Goal: Information Seeking & Learning: Learn about a topic

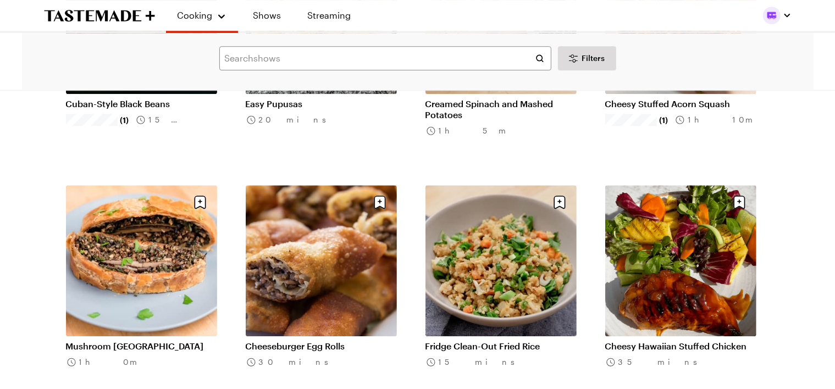
scroll to position [15785, 0]
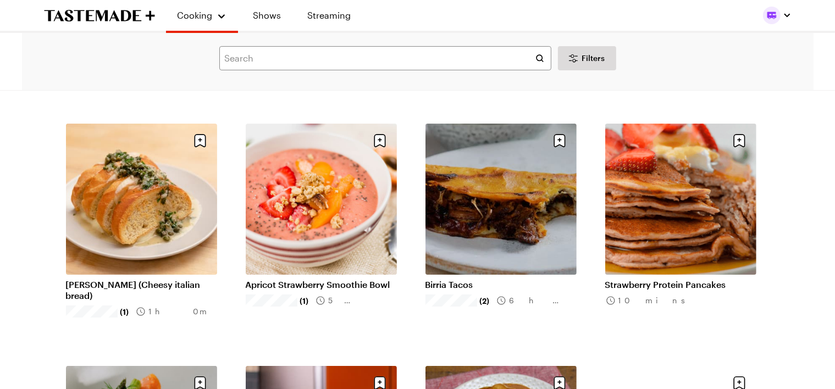
scroll to position [16733, 0]
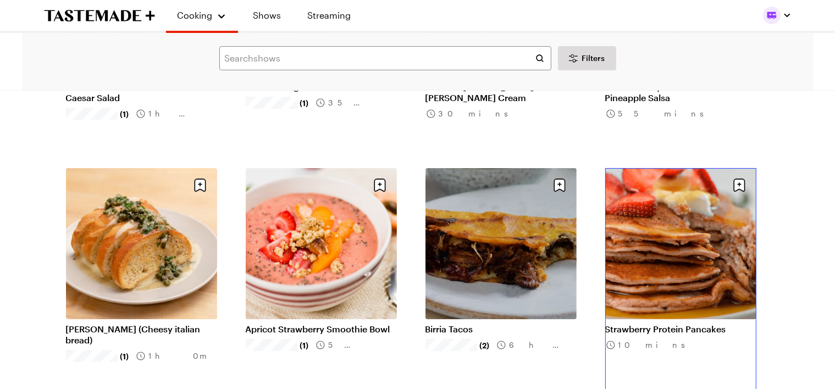
click at [674, 324] on link "Strawberry Protein Pancakes" at bounding box center [680, 329] width 151 height 11
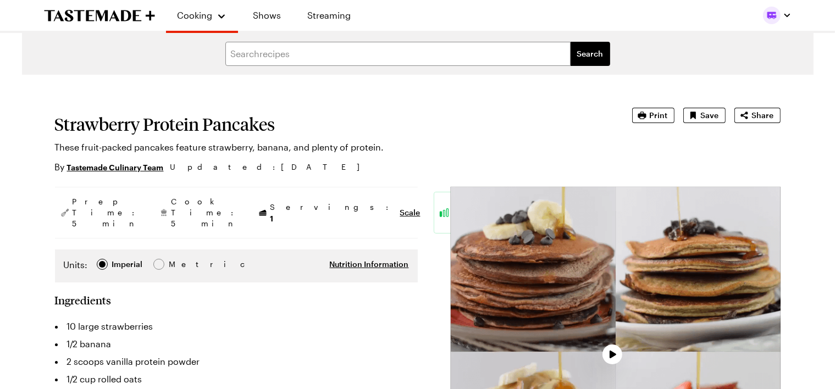
type textarea "x"
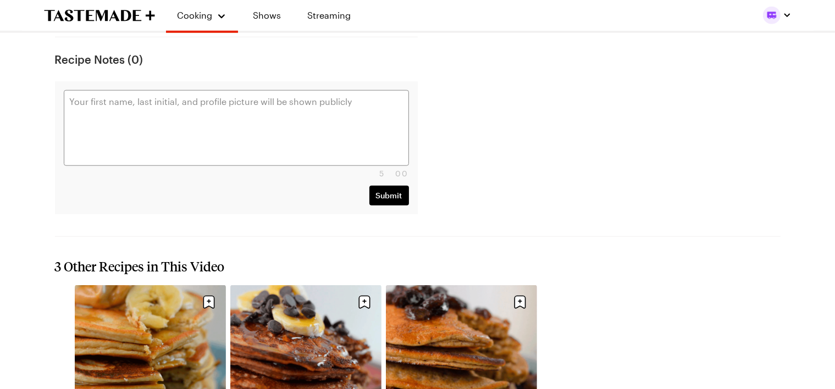
scroll to position [1082, 0]
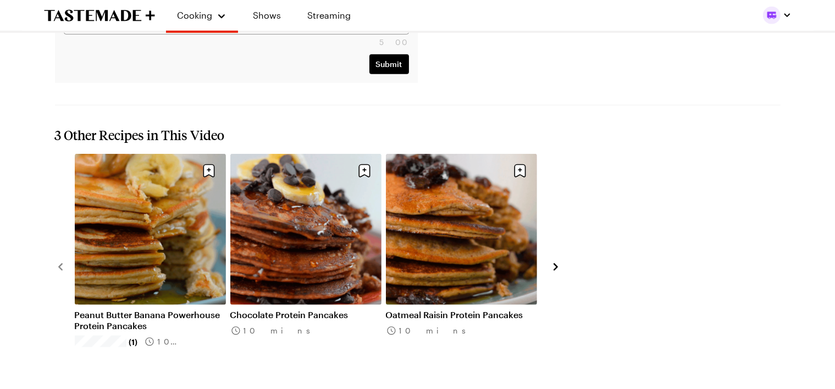
scroll to position [1217, 0]
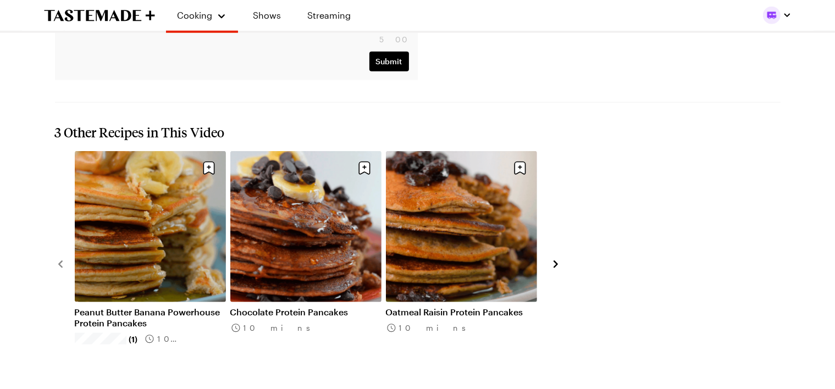
click at [431, 387] on link "View All Recipes" at bounding box center [418, 393] width 726 height 12
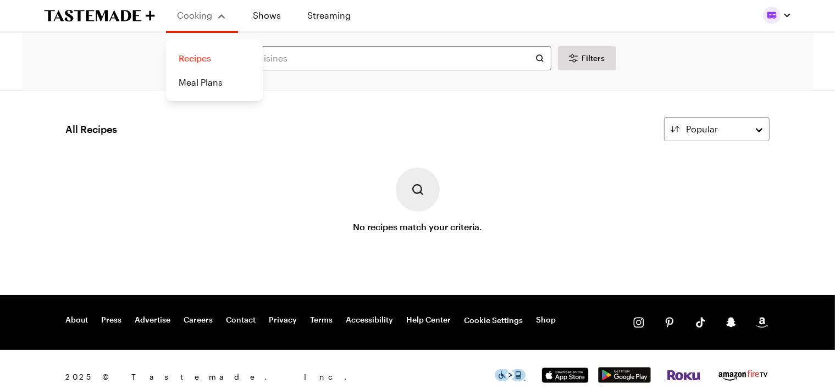
click at [201, 55] on link "Recipes" at bounding box center [215, 58] width 84 height 24
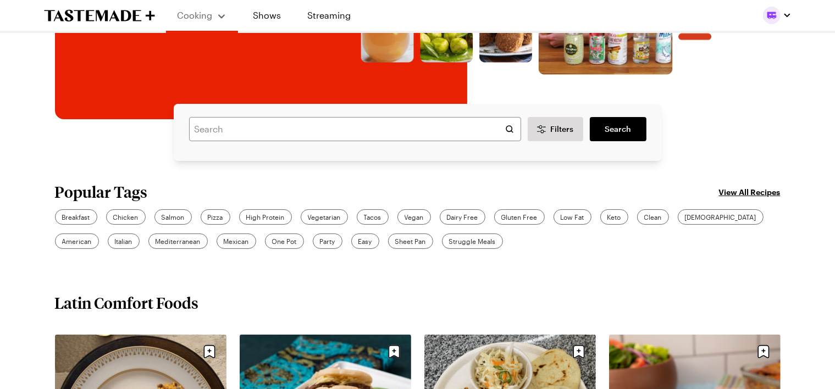
scroll to position [271, 0]
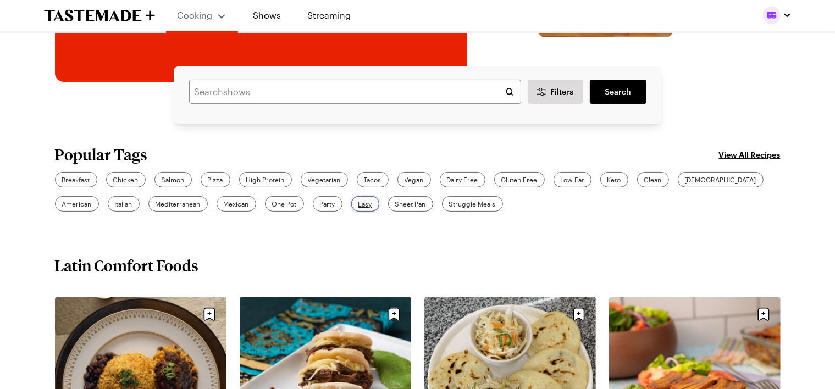
click at [359, 205] on span "Easy" at bounding box center [366, 204] width 14 height 10
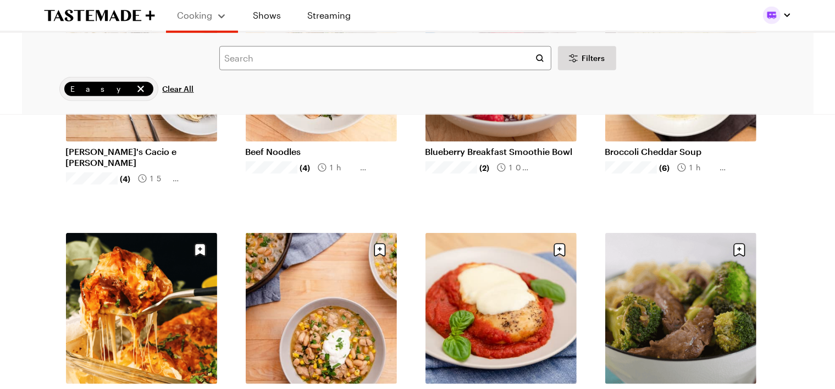
scroll to position [1219, 0]
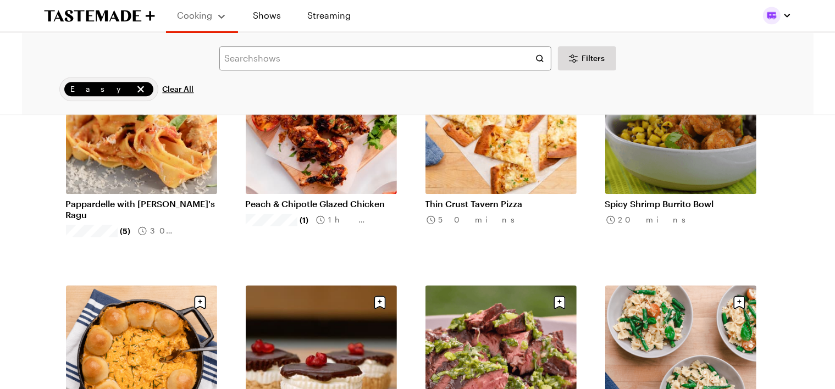
scroll to position [2710, 0]
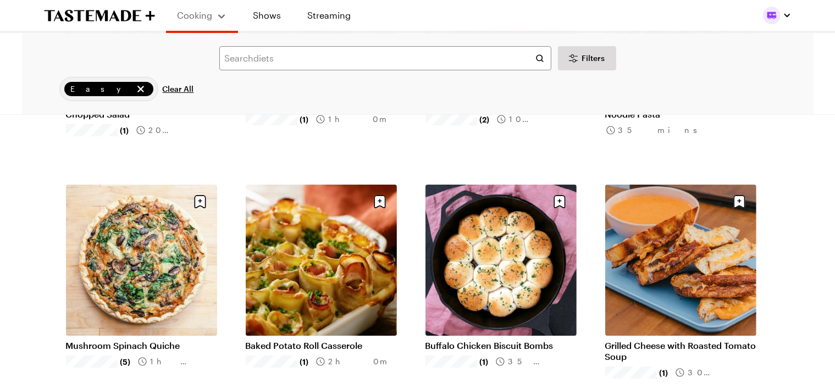
scroll to position [3929, 0]
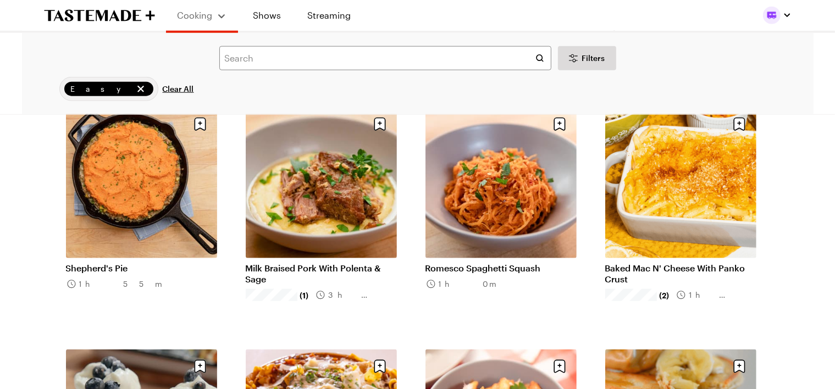
scroll to position [5555, 0]
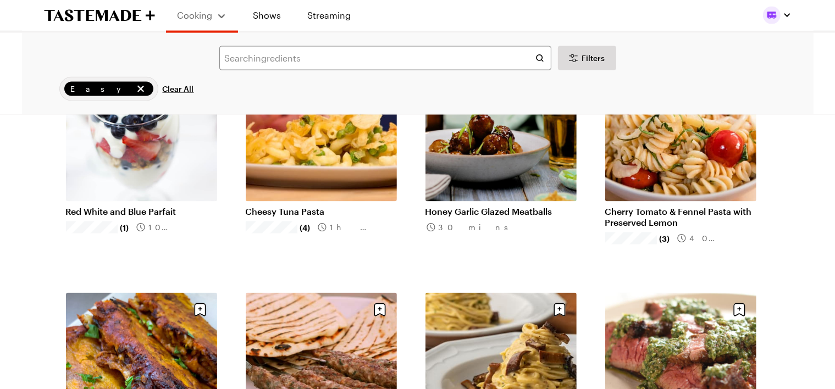
scroll to position [6097, 0]
